Goal: Information Seeking & Learning: Find specific page/section

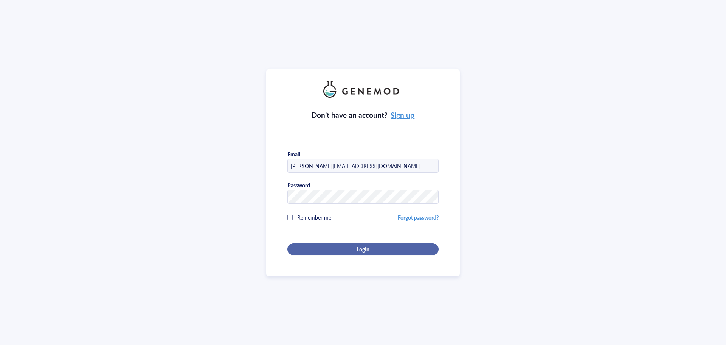
drag, startPoint x: 319, startPoint y: 239, endPoint x: 320, endPoint y: 246, distance: 7.7
click at [319, 242] on div "Don’t have an account? Sign up Email [PERSON_NAME][EMAIL_ADDRESS][DOMAIN_NAME] …" at bounding box center [363, 176] width 151 height 157
click at [320, 246] on div "Login" at bounding box center [363, 249] width 127 height 7
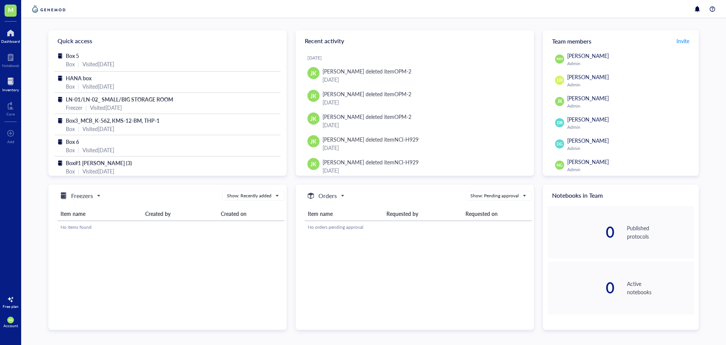
click at [9, 84] on div at bounding box center [10, 81] width 17 height 12
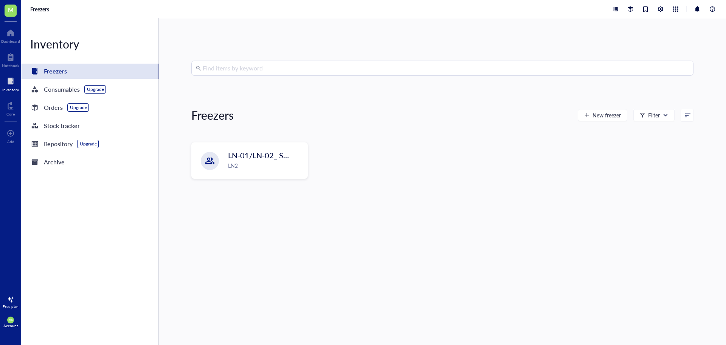
click at [263, 65] on input "search" at bounding box center [446, 68] width 487 height 14
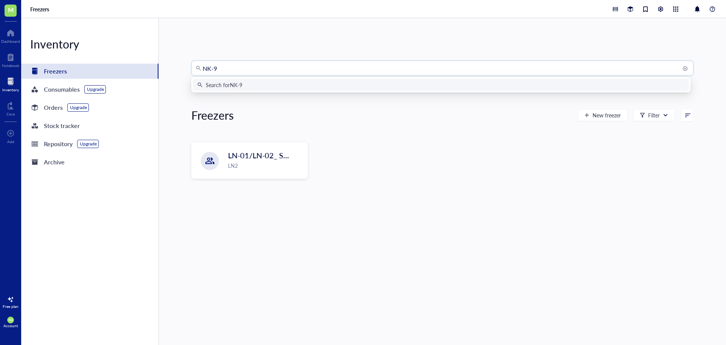
type input "NK-92"
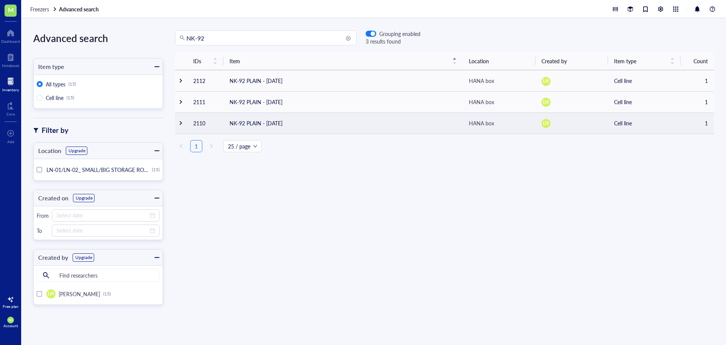
click at [275, 121] on td "NK-92 PLAIN - [DATE]" at bounding box center [343, 122] width 239 height 21
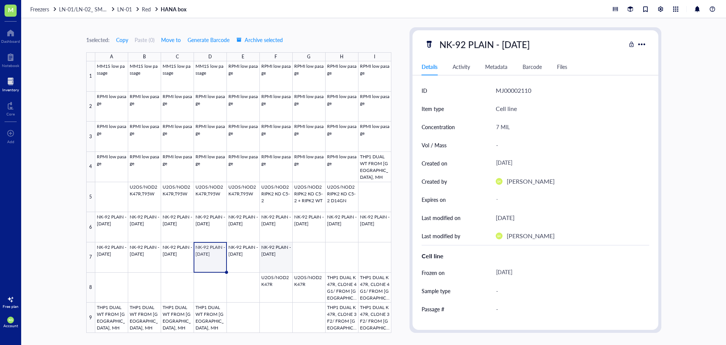
click at [275, 257] on div at bounding box center [243, 196] width 296 height 271
click at [649, 44] on div "NK-92 PLAIN - [DATE]" at bounding box center [536, 44] width 246 height 16
click at [644, 44] on div at bounding box center [641, 44] width 11 height 11
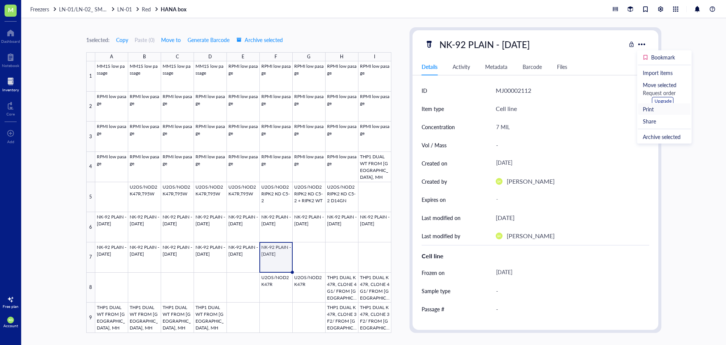
click at [662, 111] on div "Print" at bounding box center [664, 109] width 43 height 7
click at [462, 65] on div "Activity" at bounding box center [461, 66] width 17 height 8
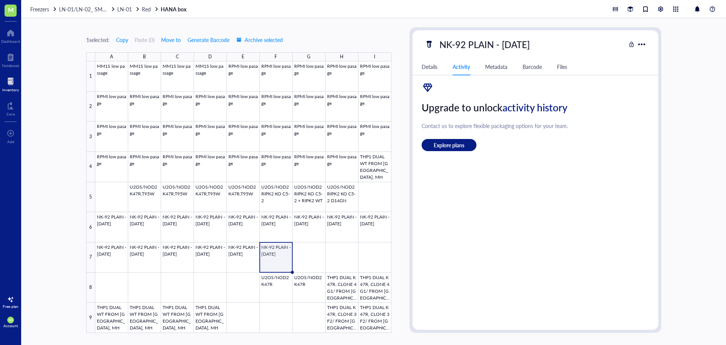
click at [429, 64] on div "Details" at bounding box center [430, 66] width 16 height 8
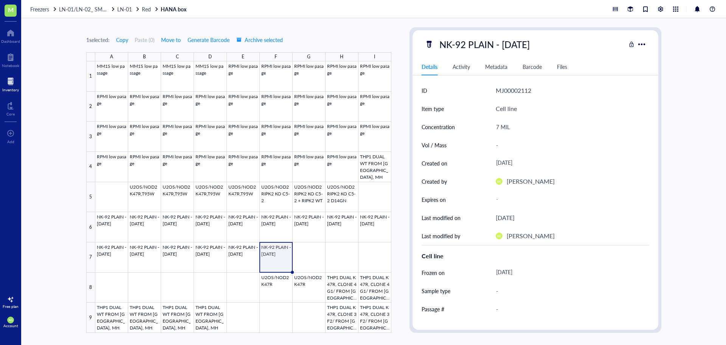
click at [12, 82] on div at bounding box center [10, 81] width 17 height 12
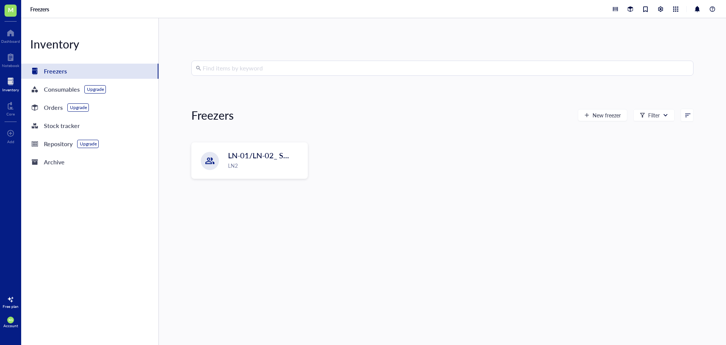
click at [225, 68] on input "search" at bounding box center [446, 68] width 487 height 14
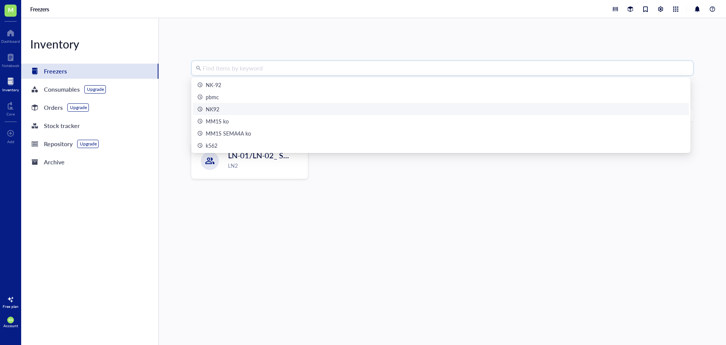
click at [221, 107] on div "NK92" at bounding box center [440, 109] width 487 height 8
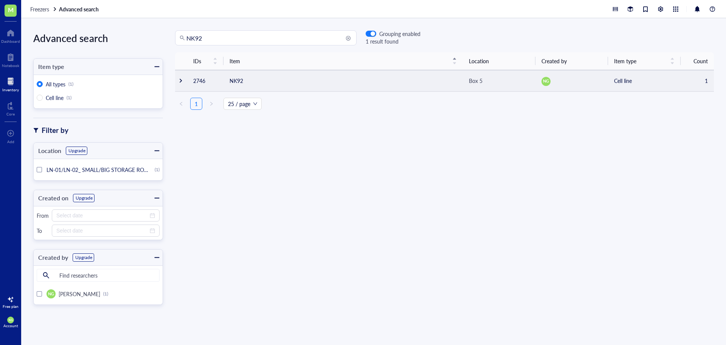
click at [286, 81] on td "NK92" at bounding box center [343, 80] width 239 height 21
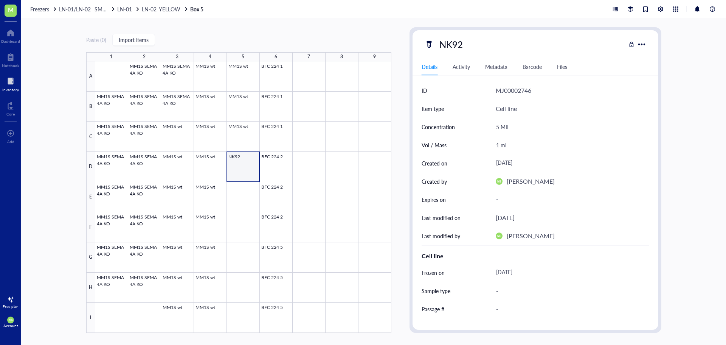
click at [16, 84] on div at bounding box center [10, 81] width 17 height 12
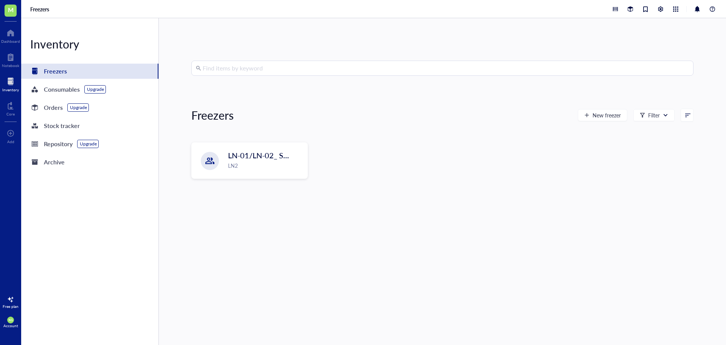
click at [259, 70] on input "search" at bounding box center [446, 68] width 487 height 14
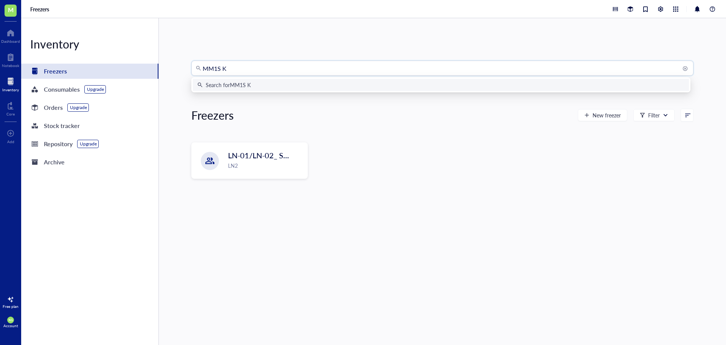
type input "MM1S KO"
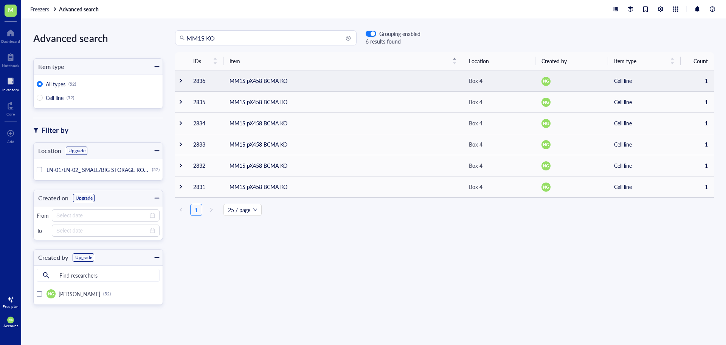
click at [268, 88] on td "MM1S pX458 BCMA KO" at bounding box center [343, 80] width 239 height 21
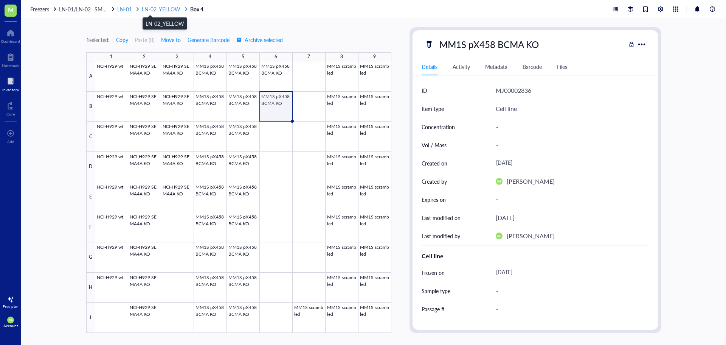
click at [168, 10] on span "LN-02_YELLOW" at bounding box center [161, 9] width 39 height 8
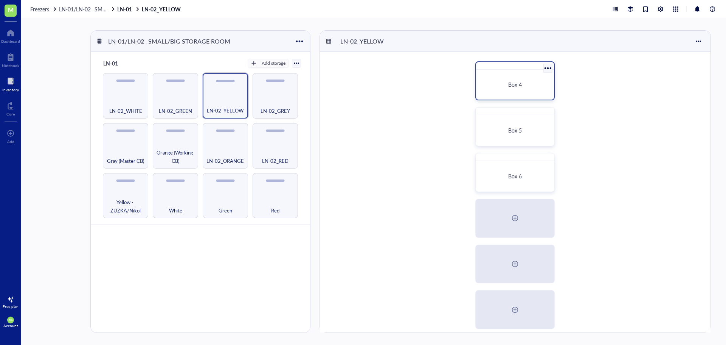
click at [518, 84] on span "Box 4" at bounding box center [515, 85] width 14 height 8
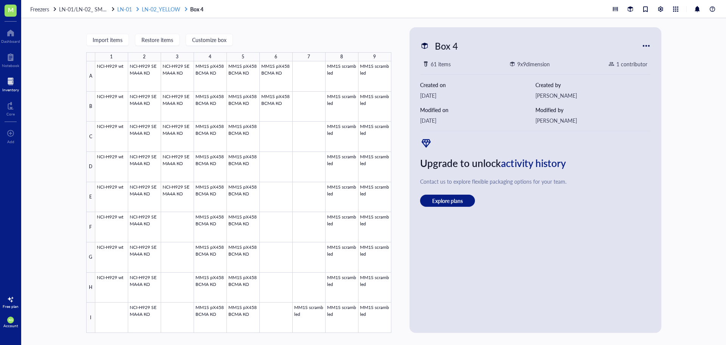
click at [161, 10] on span "LN-02_YELLOW" at bounding box center [161, 9] width 39 height 8
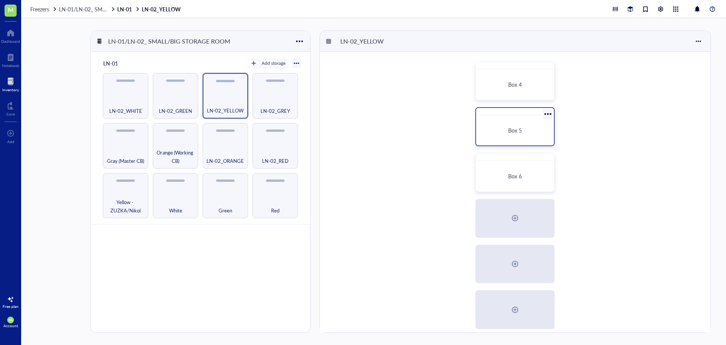
click at [504, 124] on div "Box 5" at bounding box center [515, 130] width 72 height 24
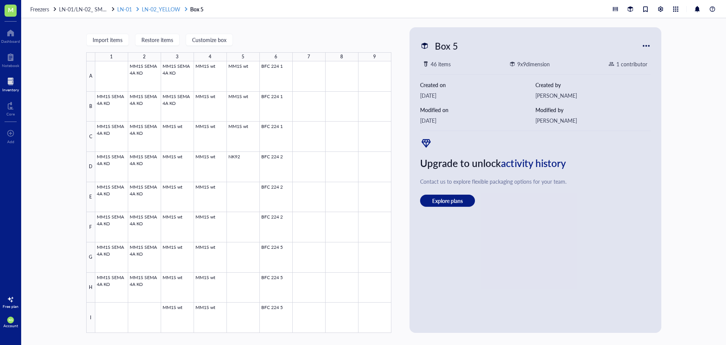
click at [173, 11] on span "LN-02_YELLOW" at bounding box center [161, 9] width 39 height 8
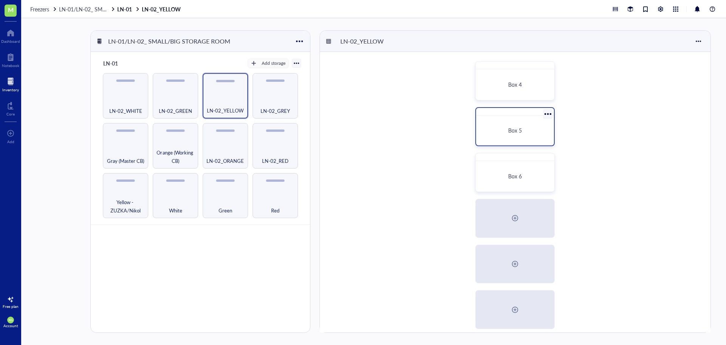
click at [538, 130] on div "Box 5" at bounding box center [515, 130] width 60 height 7
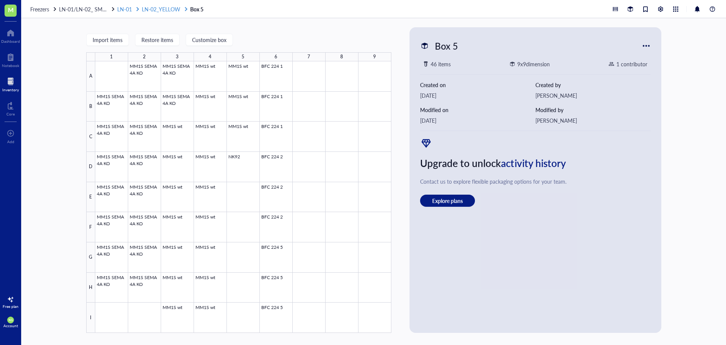
click at [154, 6] on span "LN-02_YELLOW" at bounding box center [161, 9] width 39 height 8
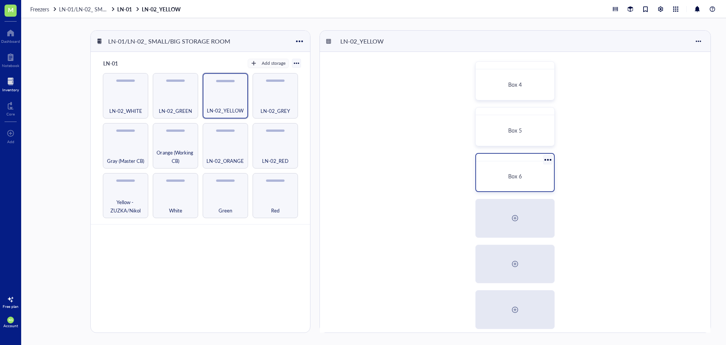
click at [514, 186] on div "Box 6" at bounding box center [515, 176] width 72 height 24
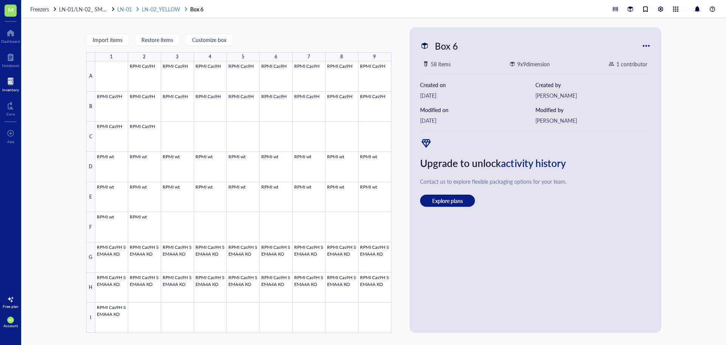
click at [161, 10] on span "LN-02_YELLOW" at bounding box center [161, 9] width 39 height 8
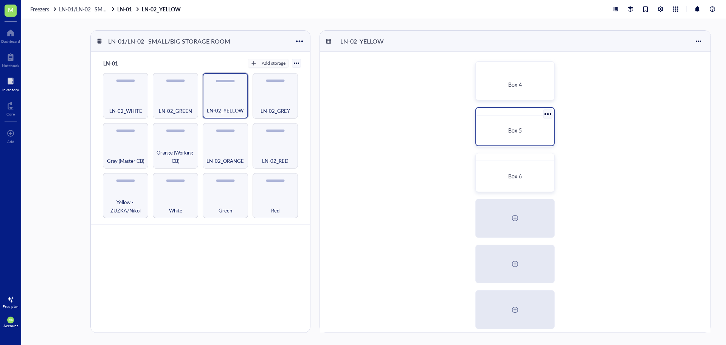
click at [537, 124] on div "Box 5" at bounding box center [515, 130] width 72 height 24
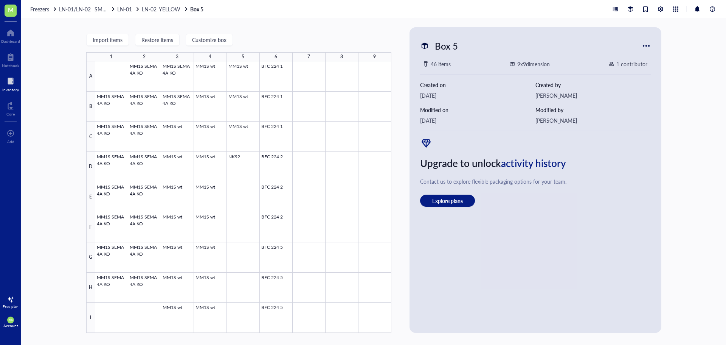
click at [171, 15] on div "Freezers LN-01/LN-02_ SMALL/BIG STORAGE ROOM LN-01 LN-02_YELLOW Box 5" at bounding box center [373, 9] width 705 height 18
click at [171, 8] on span "LN-02_YELLOW" at bounding box center [161, 9] width 39 height 8
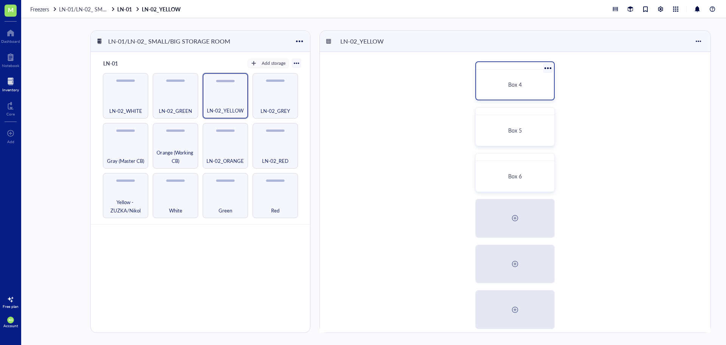
click at [508, 92] on div "Box 4" at bounding box center [515, 85] width 72 height 24
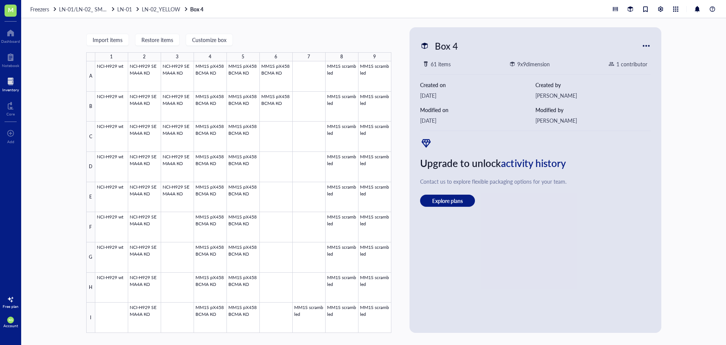
click at [11, 83] on div at bounding box center [10, 81] width 17 height 12
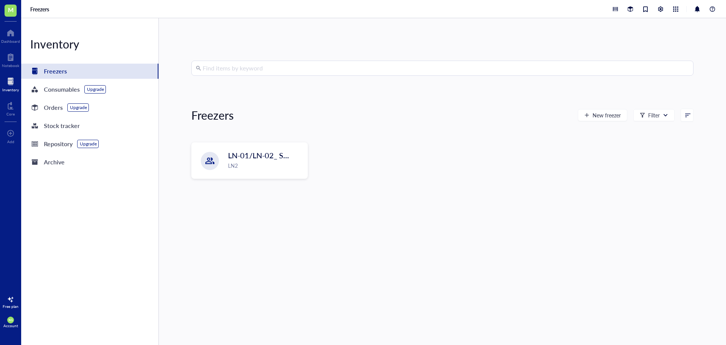
click at [257, 73] on input "search" at bounding box center [446, 68] width 487 height 14
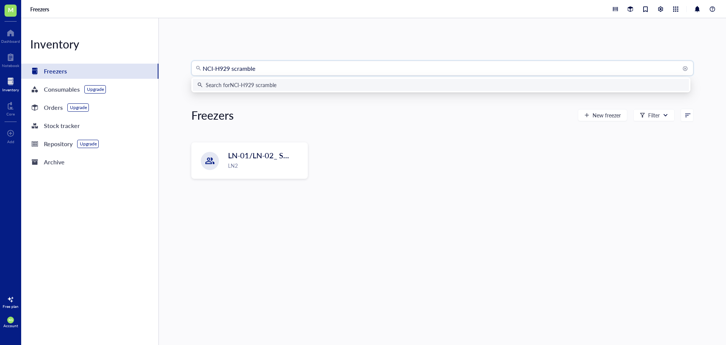
type input "NCI-H929 scrambled"
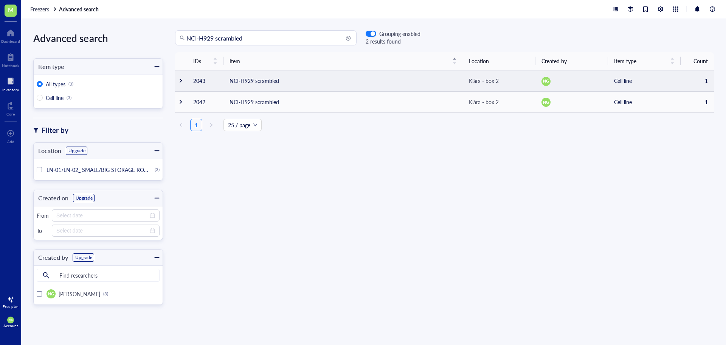
click at [277, 81] on td "NCI-H929 scrambled" at bounding box center [343, 80] width 239 height 21
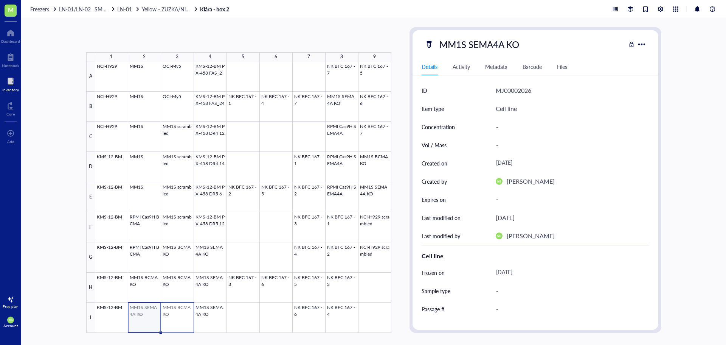
drag, startPoint x: 146, startPoint y: 319, endPoint x: 194, endPoint y: 320, distance: 47.7
click at [194, 320] on div at bounding box center [243, 196] width 296 height 271
click at [235, 313] on div at bounding box center [243, 196] width 296 height 271
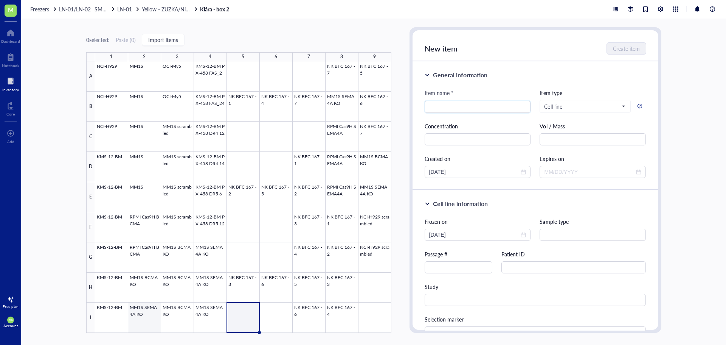
click at [146, 329] on div at bounding box center [243, 196] width 296 height 271
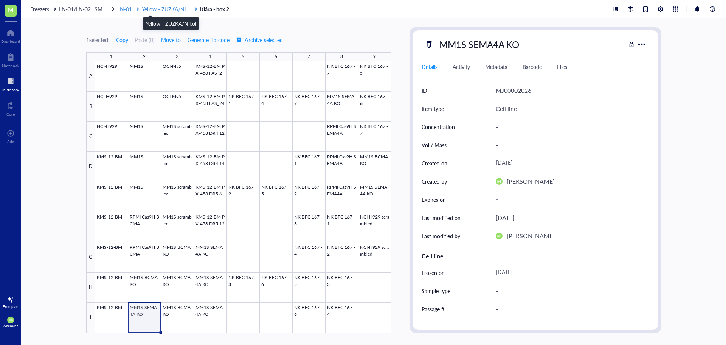
click at [185, 11] on span "Yellow - ZUZKA/Nikol" at bounding box center [167, 9] width 51 height 8
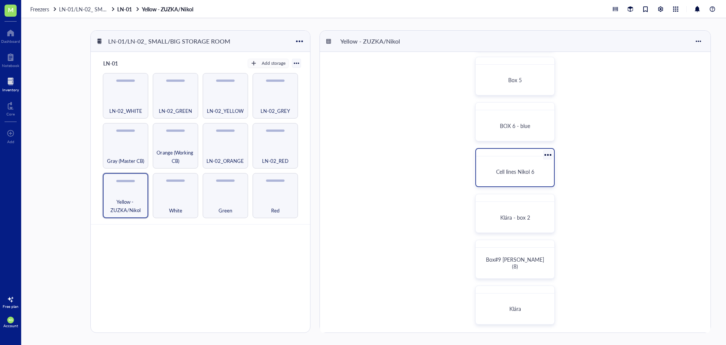
scroll to position [189, 0]
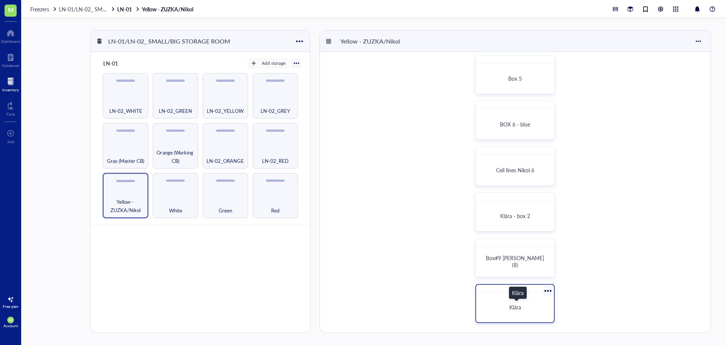
click at [531, 308] on div "Klára" at bounding box center [515, 306] width 60 height 7
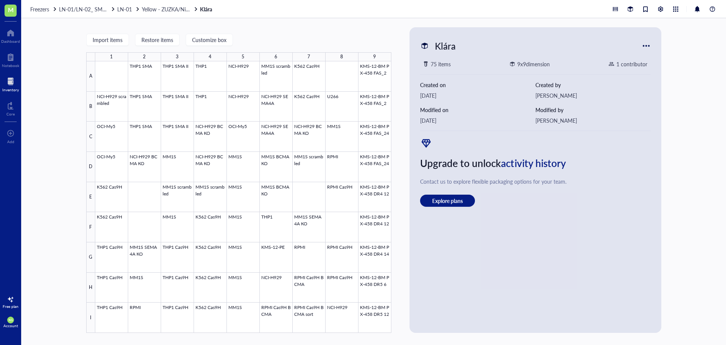
click at [17, 81] on div at bounding box center [10, 81] width 17 height 12
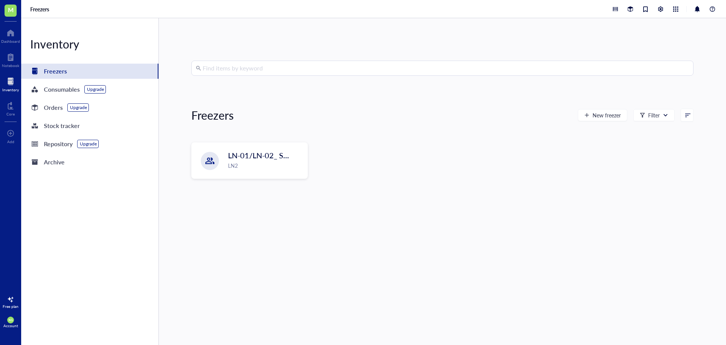
click at [307, 69] on input "search" at bounding box center [446, 68] width 487 height 14
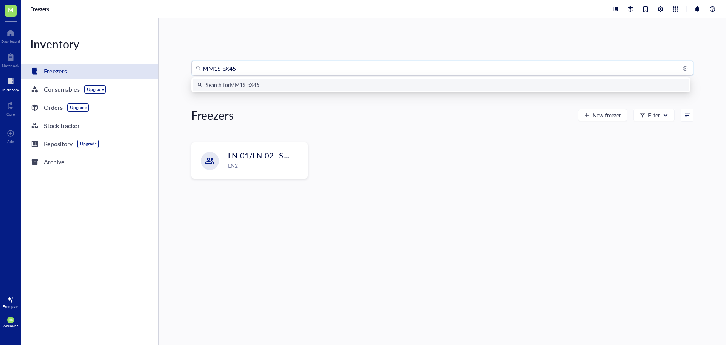
type input "MM1S pX458"
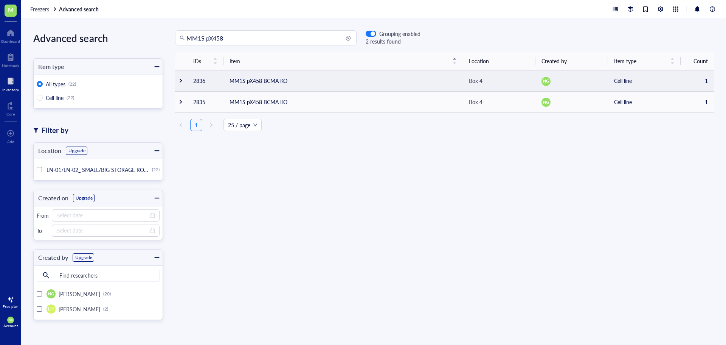
click at [319, 77] on td "MM1S pX458 BCMA KO" at bounding box center [343, 80] width 239 height 21
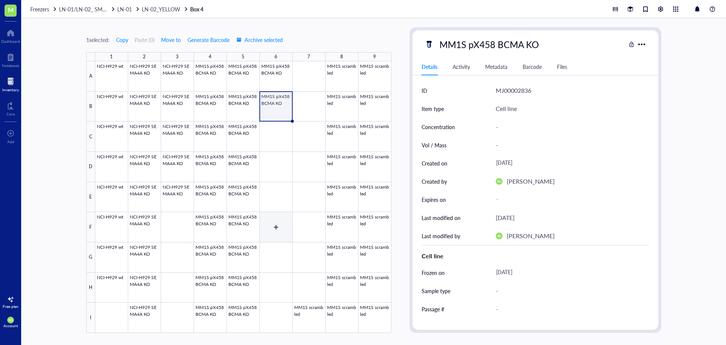
click at [288, 215] on div at bounding box center [243, 196] width 296 height 271
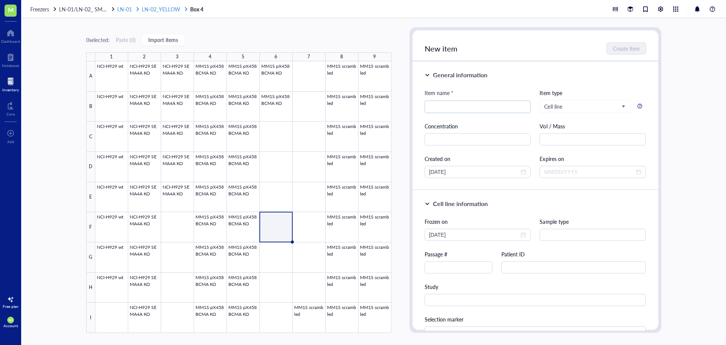
click at [162, 9] on span "LN-02_YELLOW" at bounding box center [161, 9] width 39 height 8
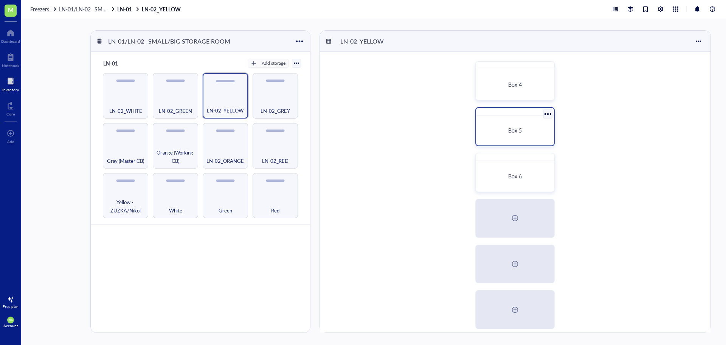
click at [520, 133] on span "Box 5" at bounding box center [515, 130] width 14 height 8
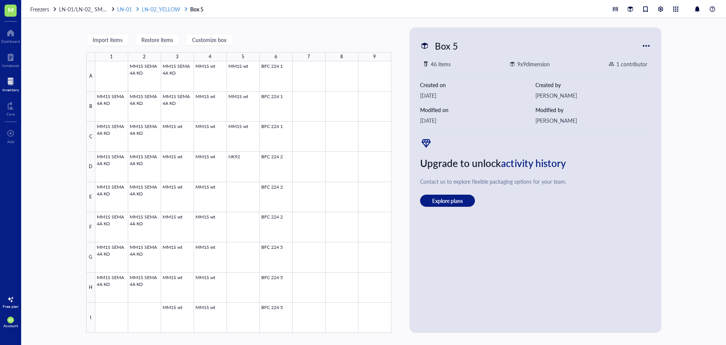
click at [152, 9] on span "LN-02_YELLOW" at bounding box center [161, 9] width 39 height 8
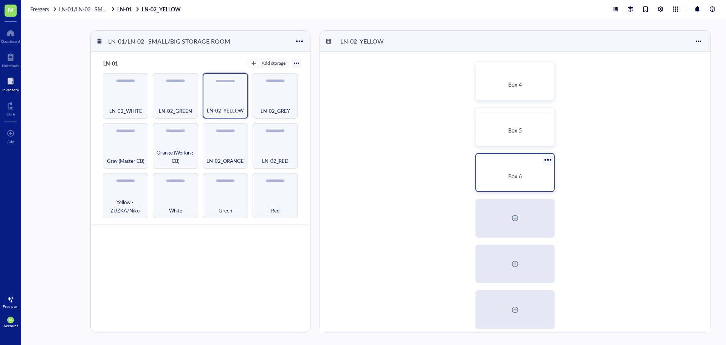
click at [542, 179] on div "Box 6" at bounding box center [515, 176] width 60 height 7
